Goal: Transaction & Acquisition: Download file/media

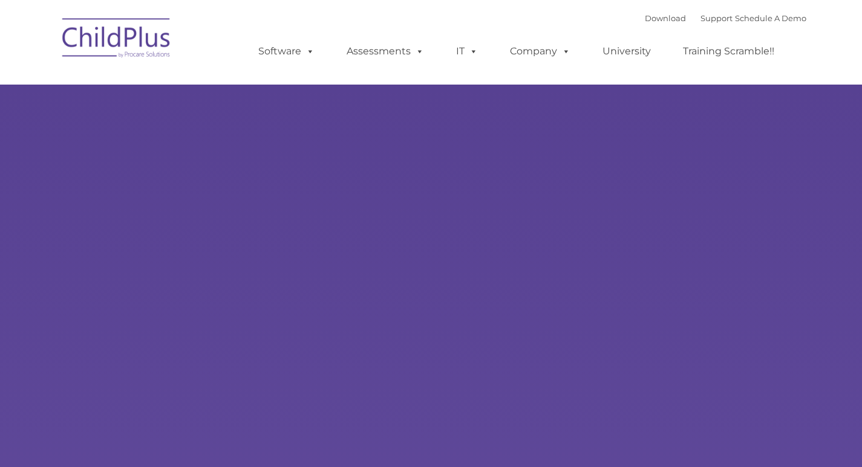
select select "MEDIUM"
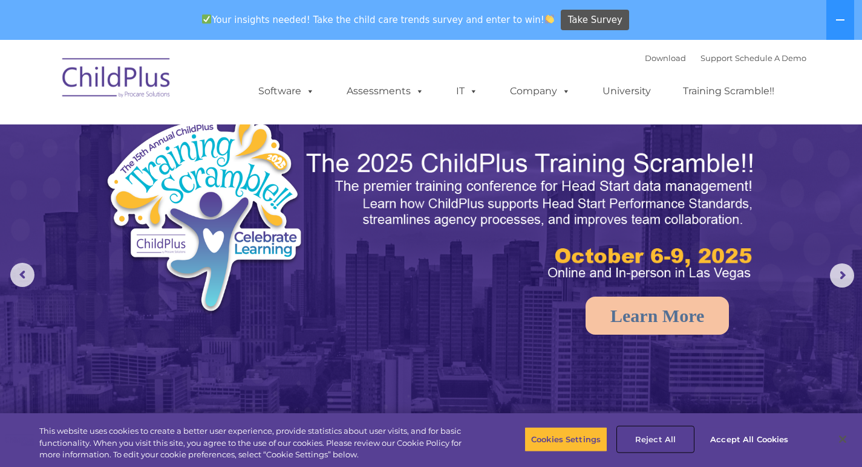
click at [650, 441] on button "Reject All" at bounding box center [655, 439] width 76 height 25
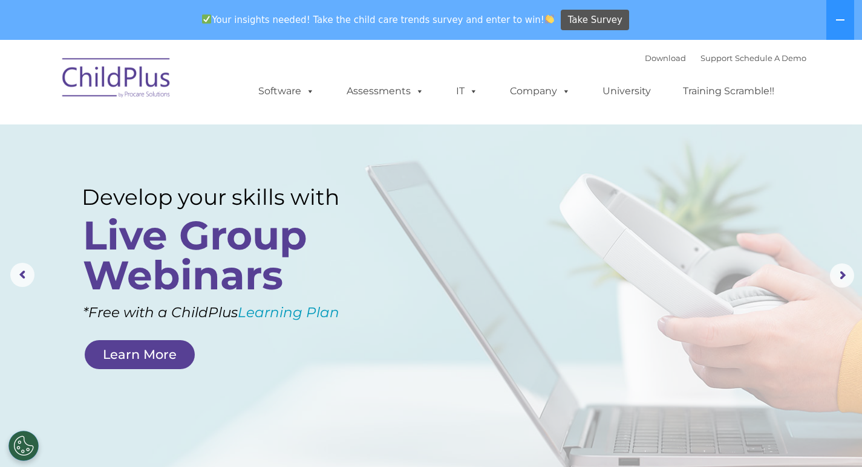
scroll to position [464, 0]
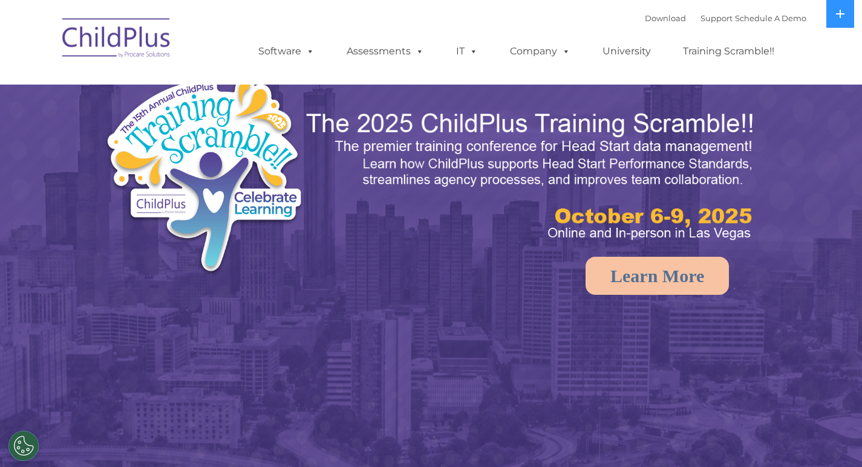
select select "MEDIUM"
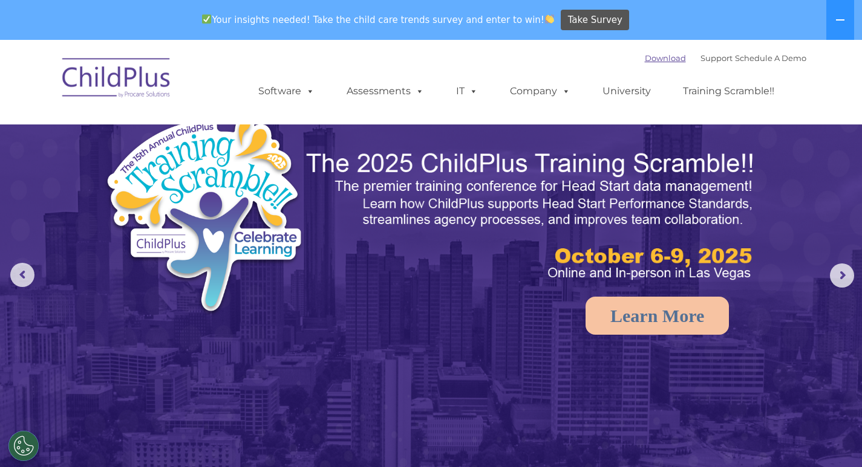
click at [657, 56] on link "Download" at bounding box center [664, 58] width 41 height 10
